Goal: Check status

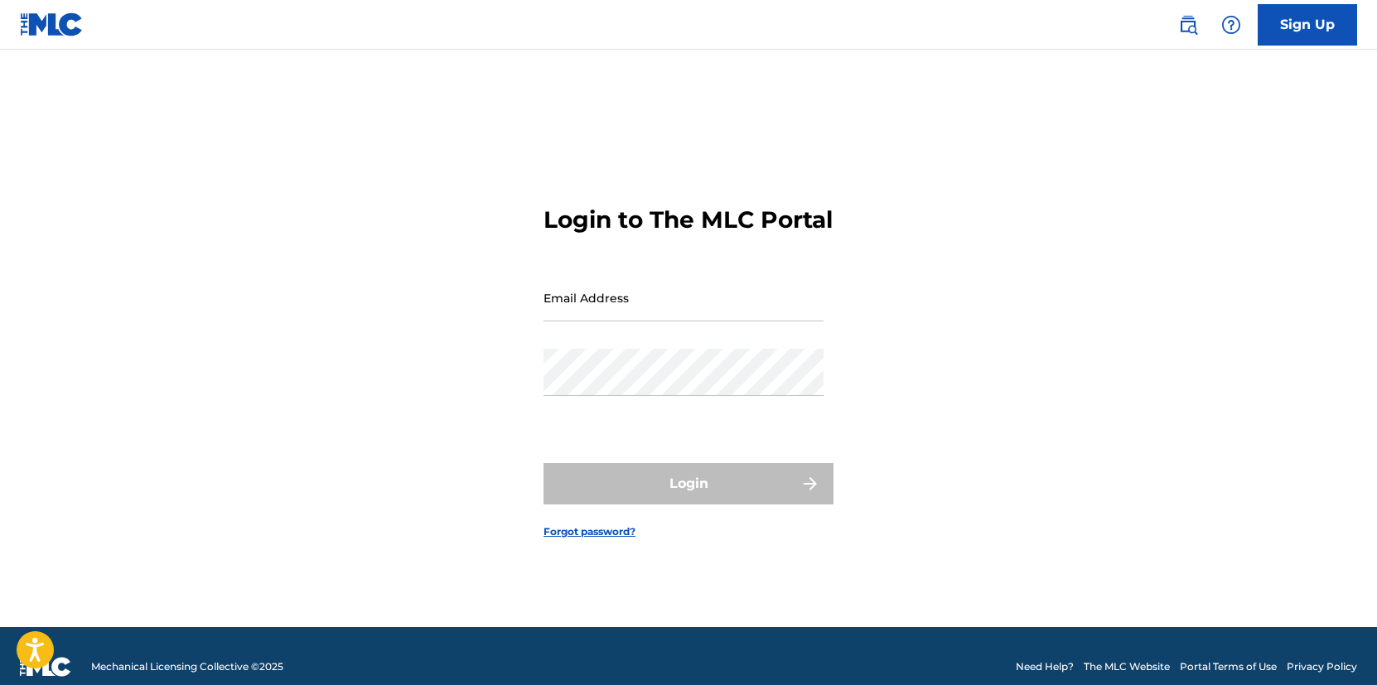
click at [723, 318] on input "Email Address" at bounding box center [684, 297] width 280 height 47
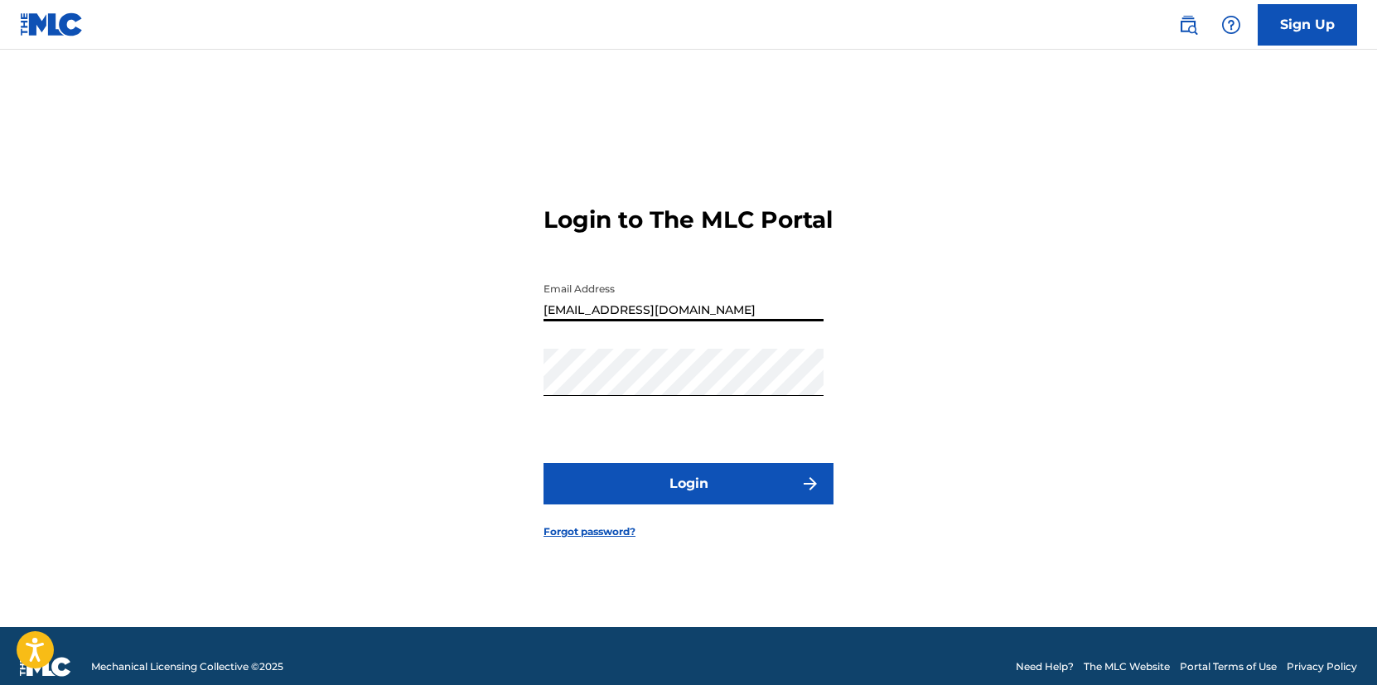
type input "[EMAIL_ADDRESS][DOMAIN_NAME]"
click at [678, 495] on button "Login" at bounding box center [689, 483] width 290 height 41
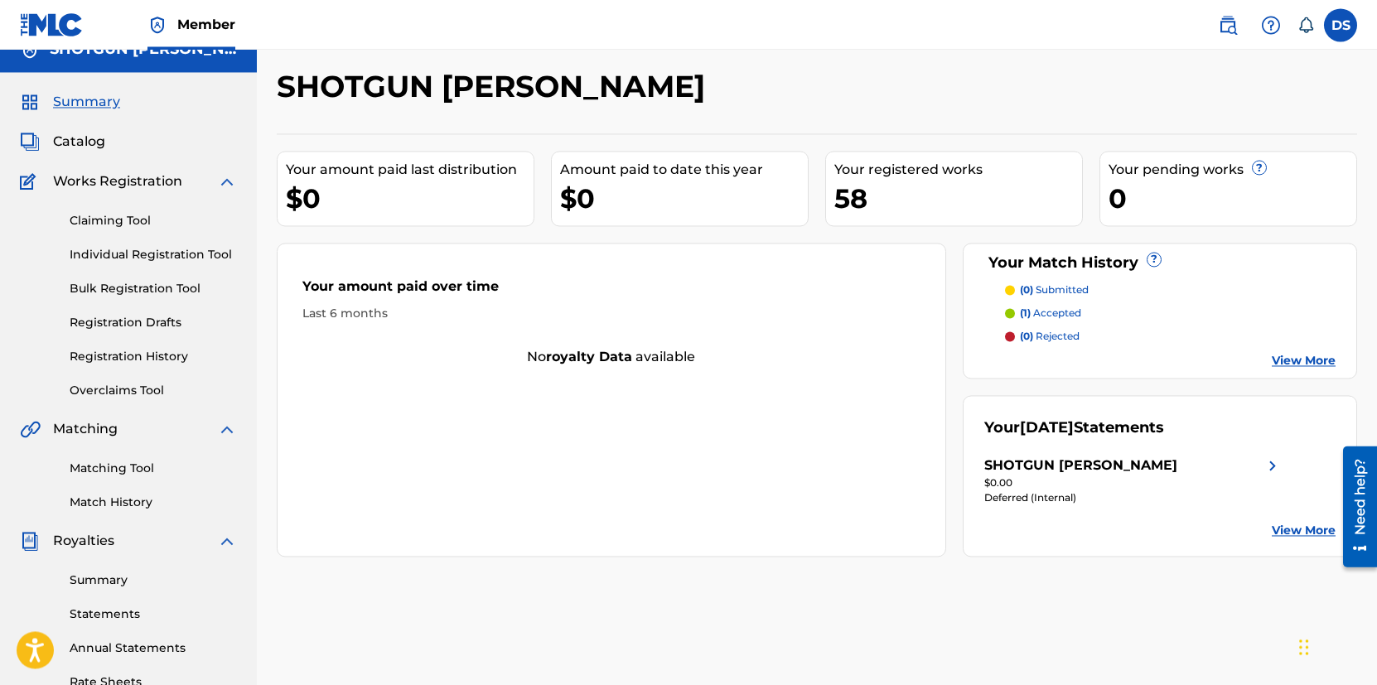
scroll to position [133, 0]
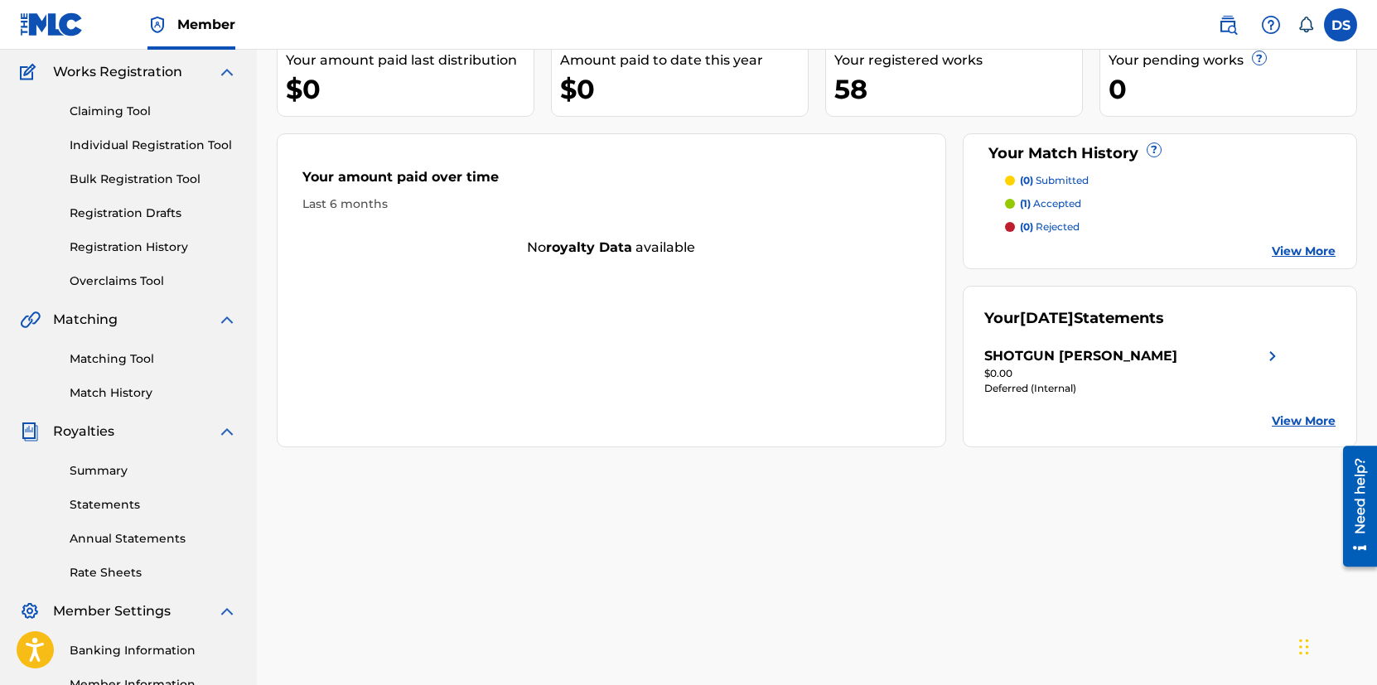
click at [121, 473] on link "Summary" at bounding box center [153, 470] width 167 height 17
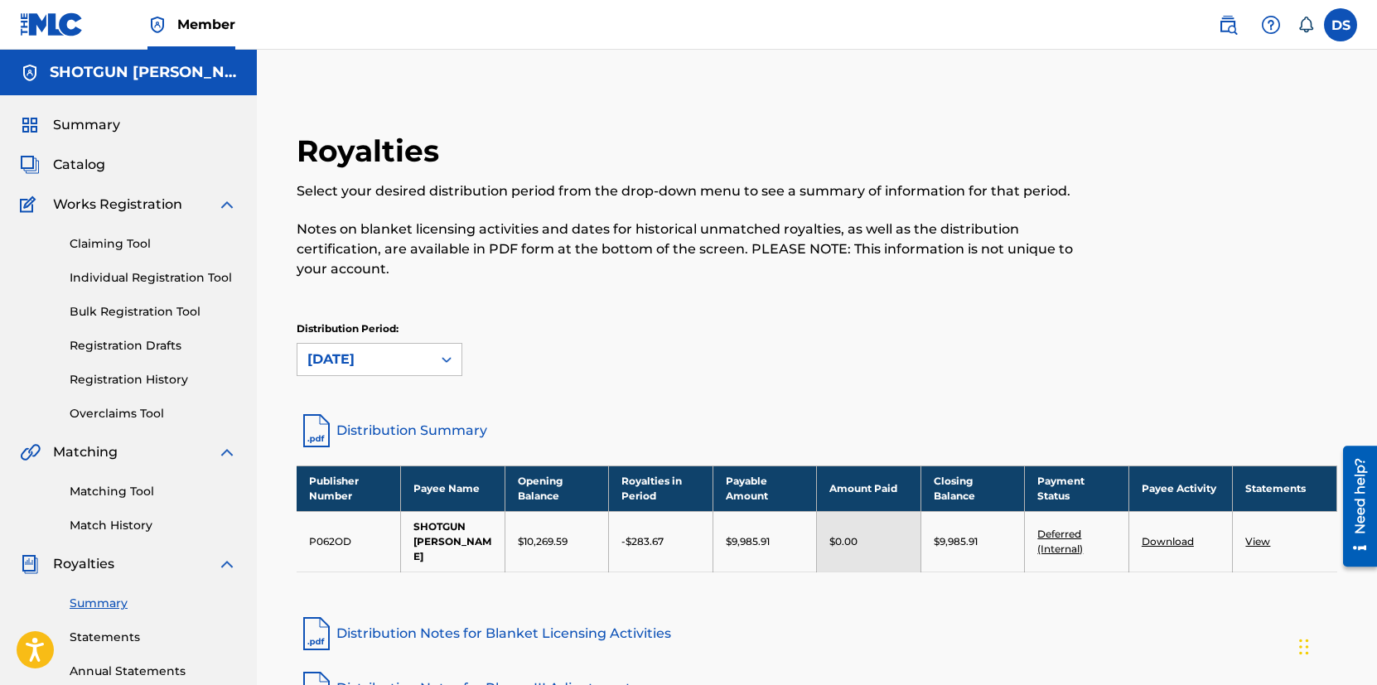
click at [117, 137] on div "Summary Catalog Works Registration Claiming Tool Individual Registration Tool B…" at bounding box center [128, 521] width 257 height 853
click at [114, 124] on span "Summary" at bounding box center [86, 125] width 67 height 20
